Goal: Find specific page/section: Find specific page/section

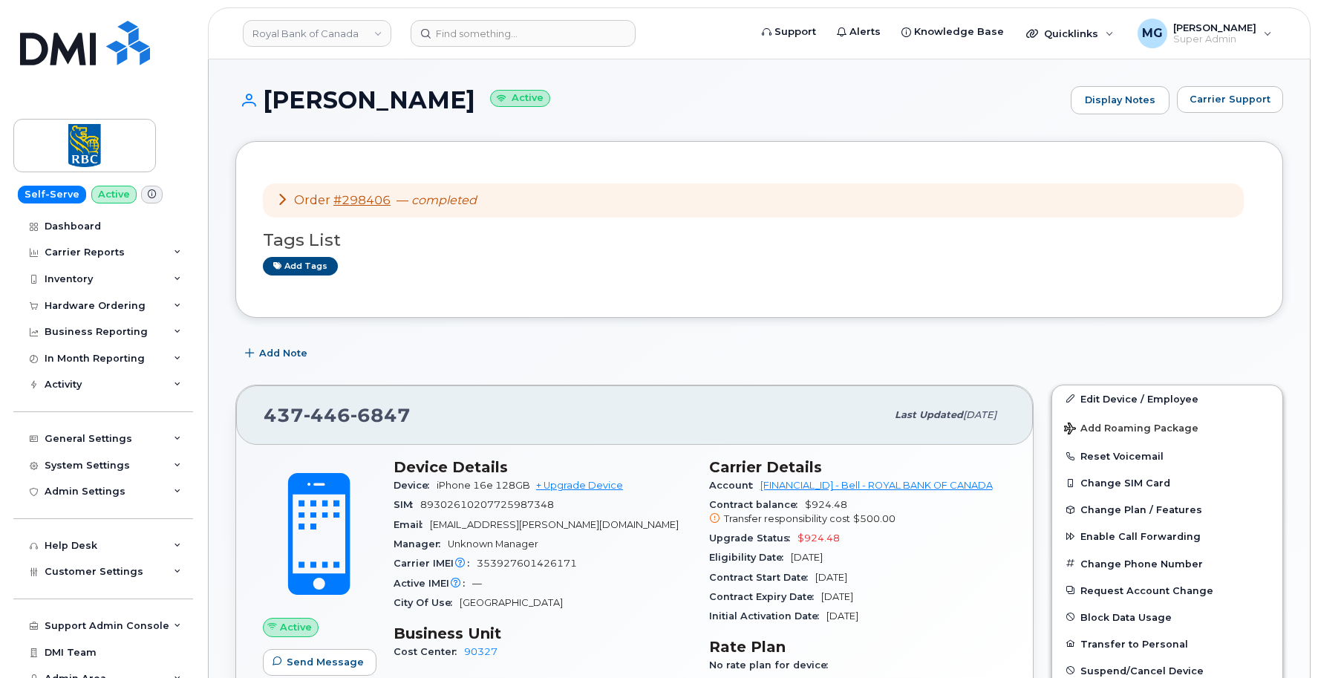
scroll to position [817, 0]
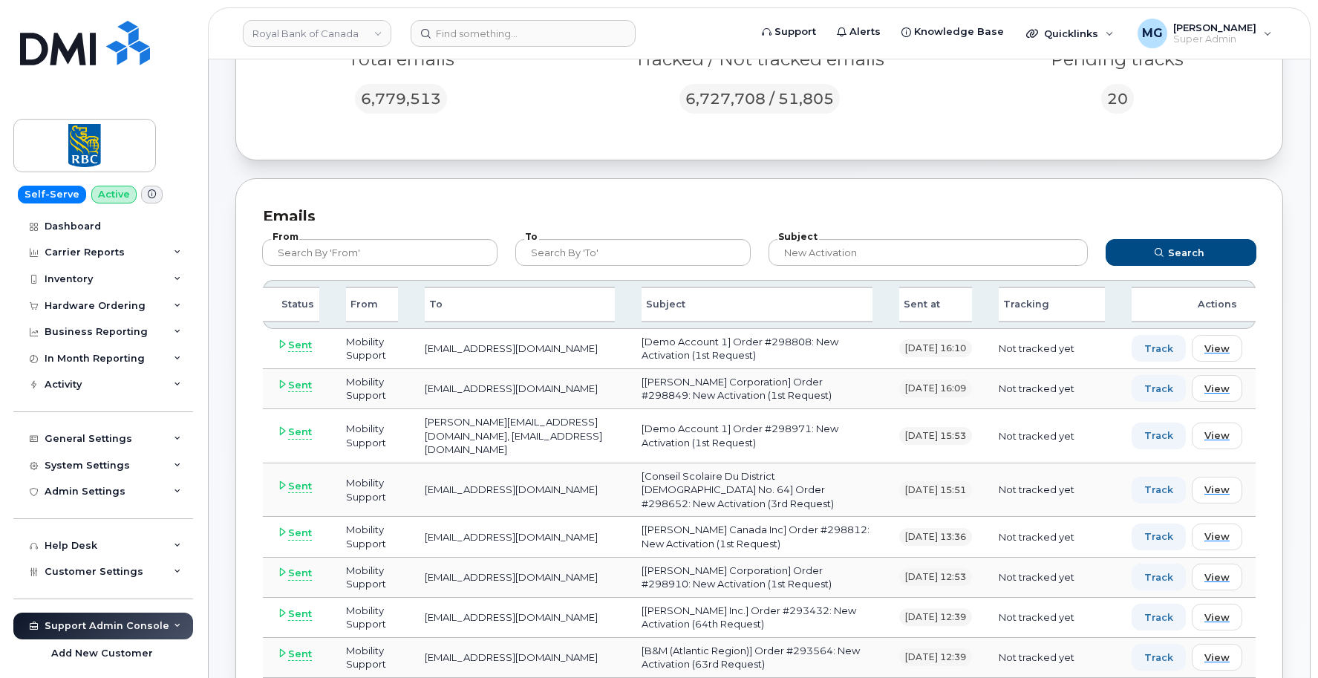
scroll to position [373, 0]
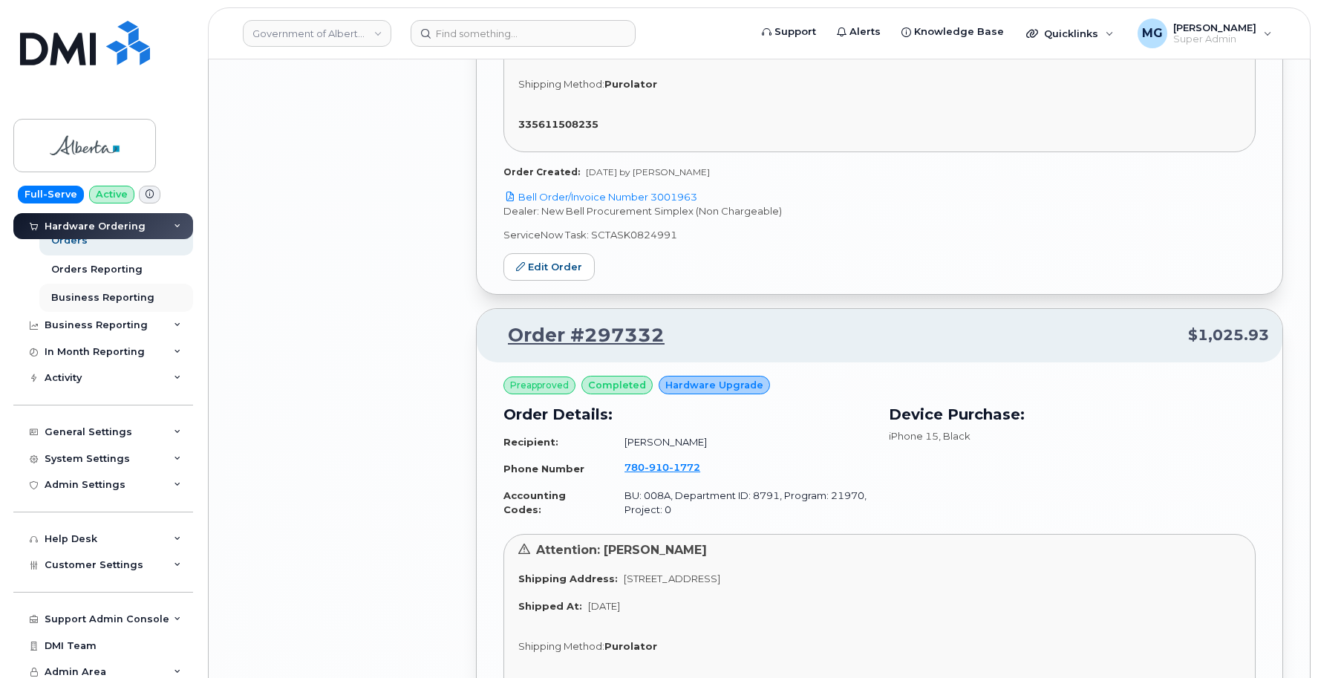
scroll to position [120, 0]
click at [79, 537] on div "Help Desk" at bounding box center [71, 540] width 53 height 12
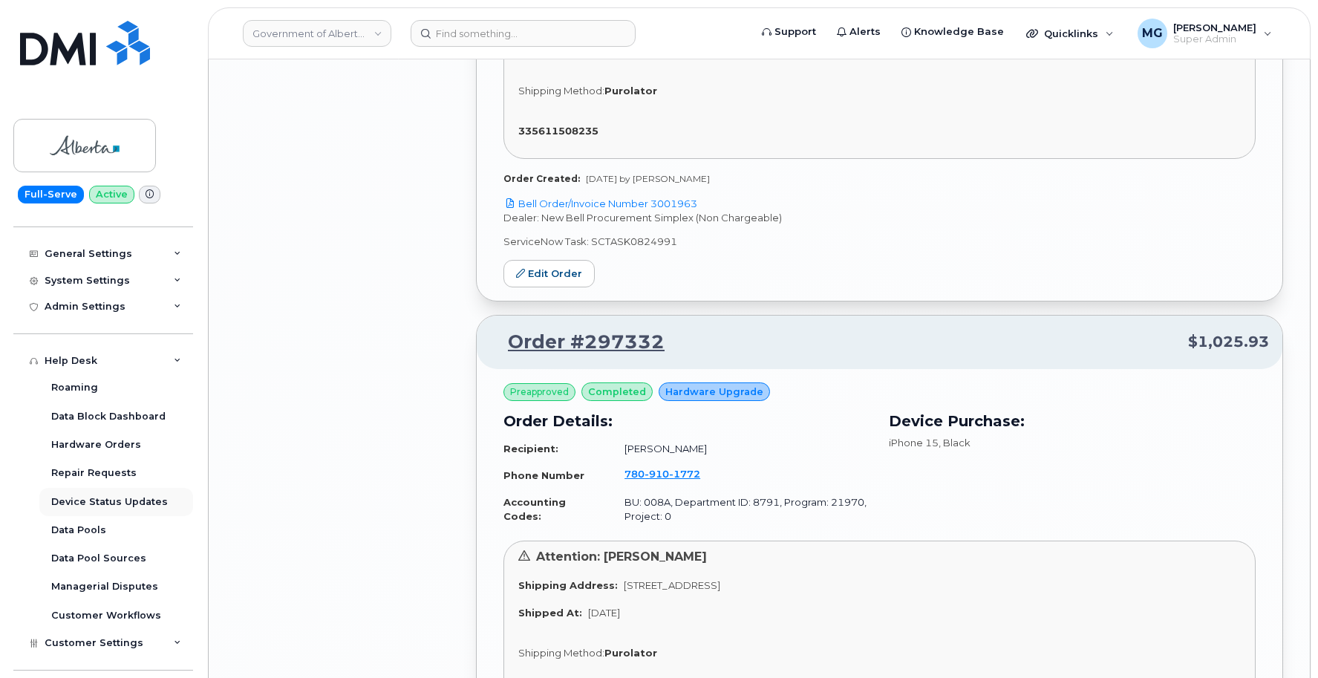
scroll to position [300, 0]
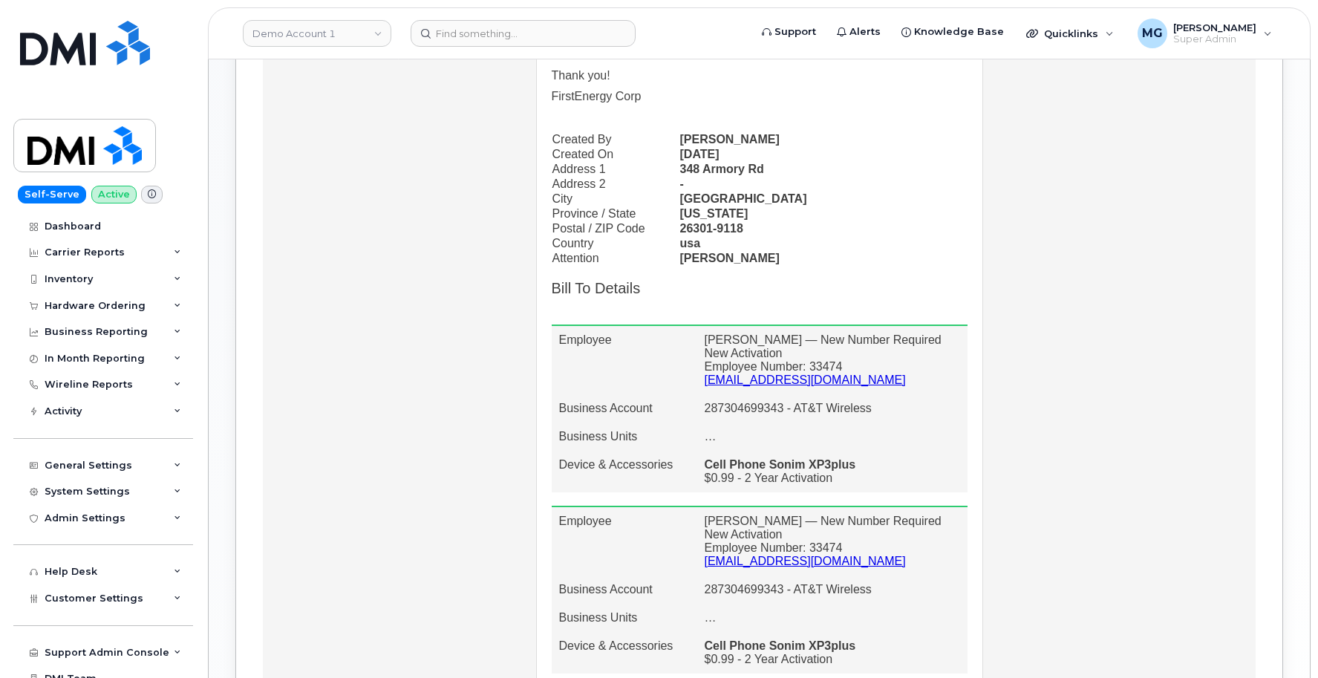
scroll to position [724, 0]
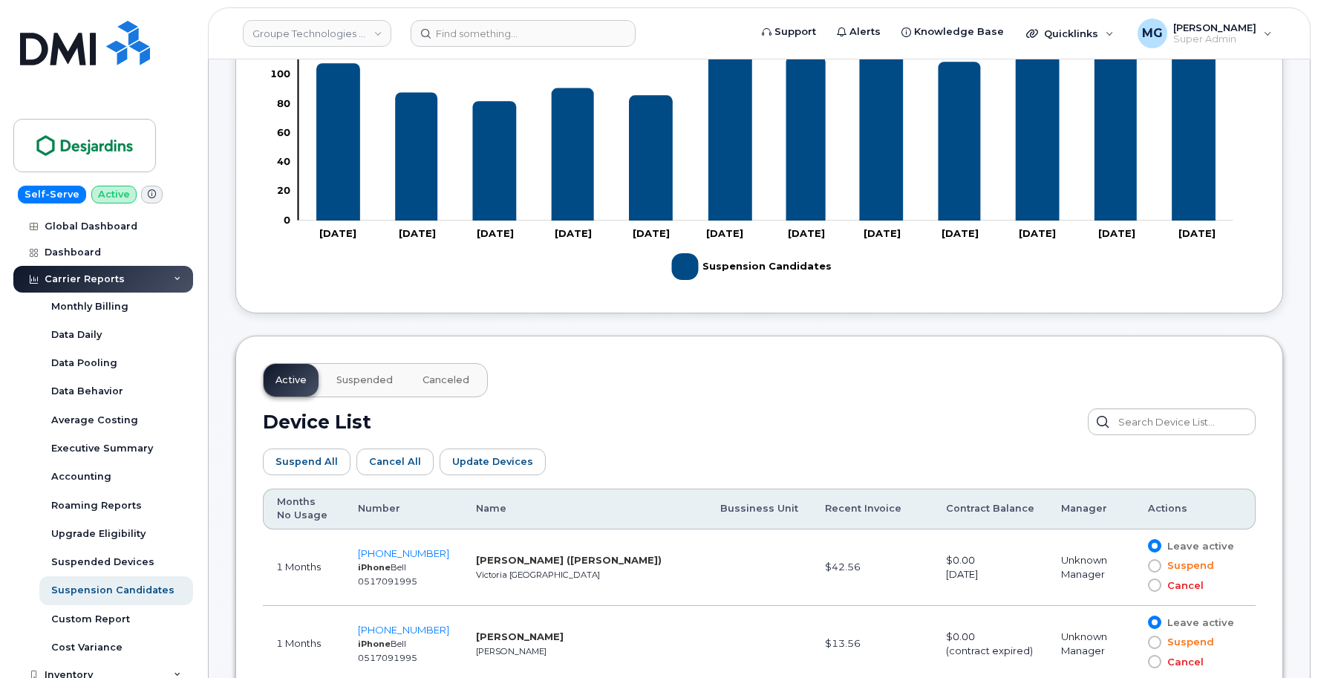
scroll to position [511, 0]
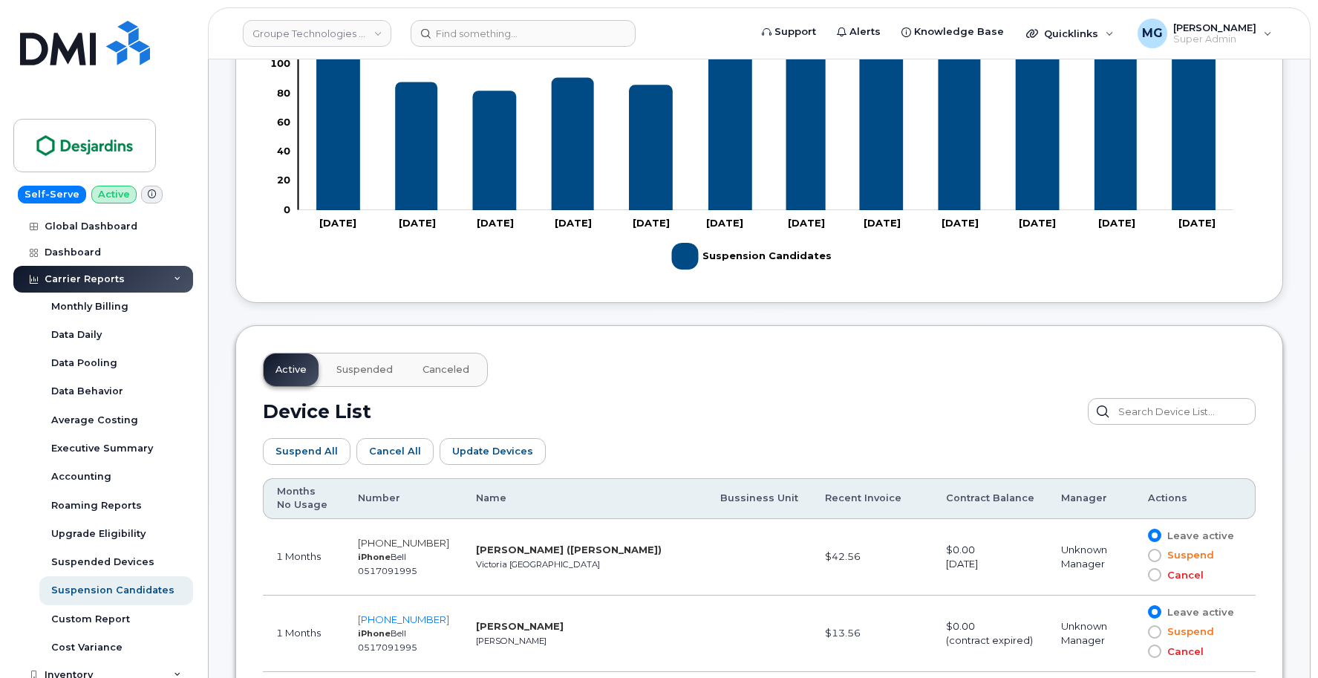
click at [400, 545] on span "[PHONE_NUMBER]" at bounding box center [403, 543] width 91 height 12
click at [403, 621] on span "[PHONE_NUMBER]" at bounding box center [403, 619] width 91 height 12
